Goal: Find specific page/section: Find specific page/section

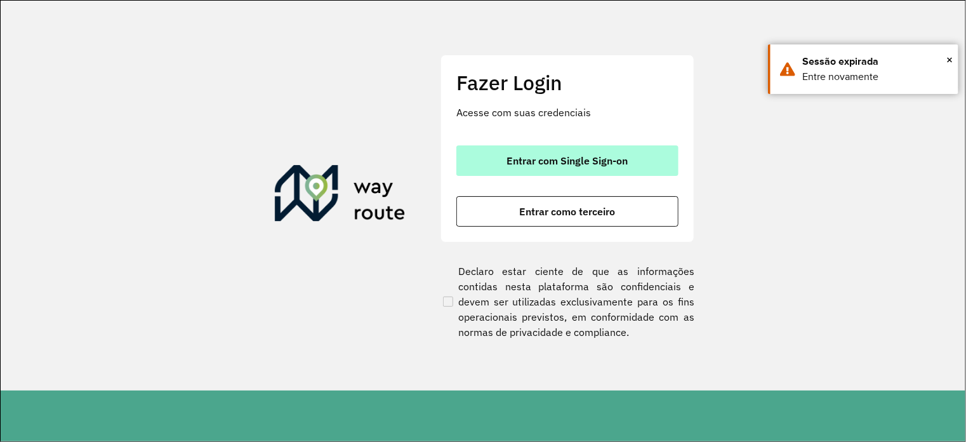
click at [582, 162] on span "Entrar com Single Sign-on" at bounding box center [567, 160] width 121 height 10
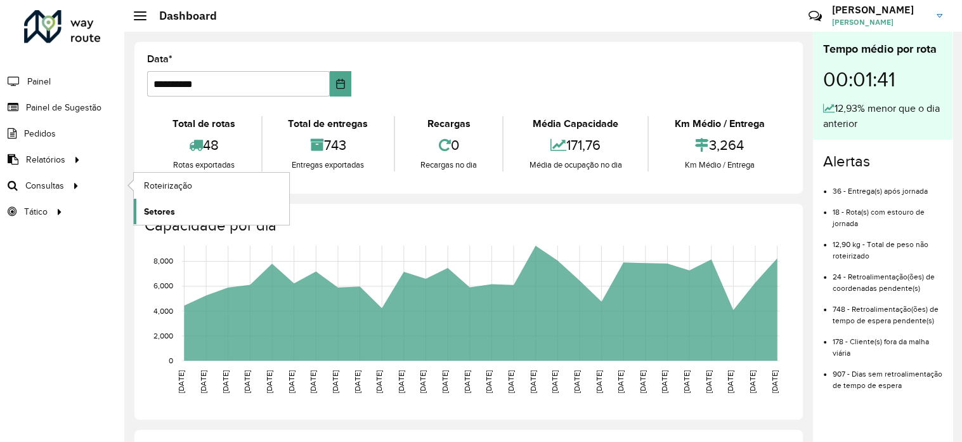
click at [156, 207] on span "Setores" at bounding box center [159, 211] width 31 height 13
